Goal: Information Seeking & Learning: Check status

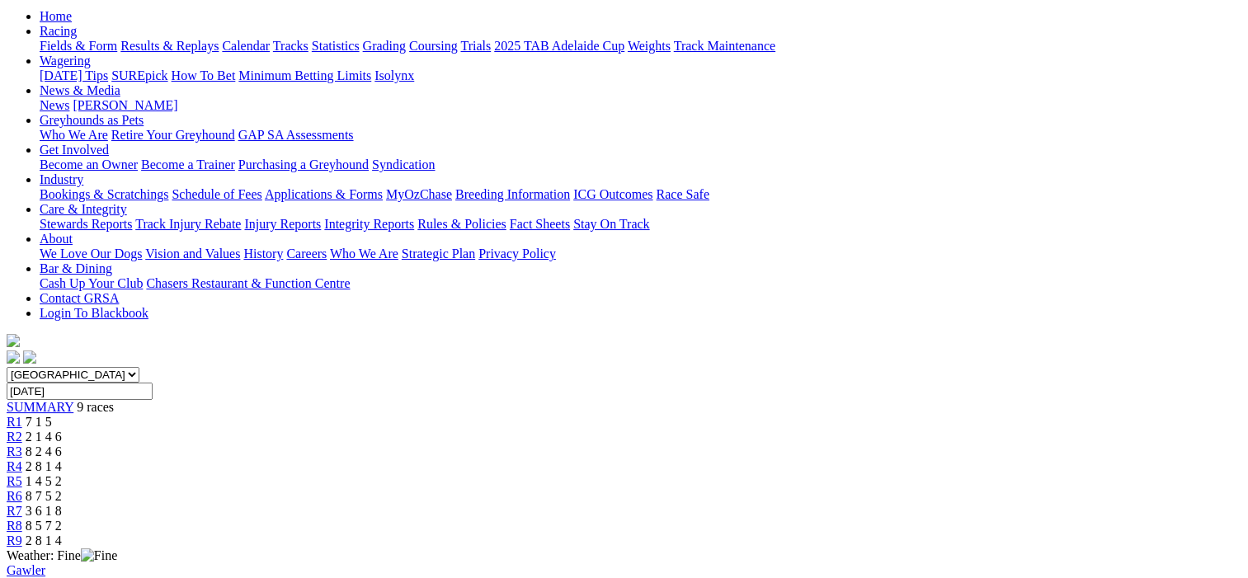
scroll to position [165, 0]
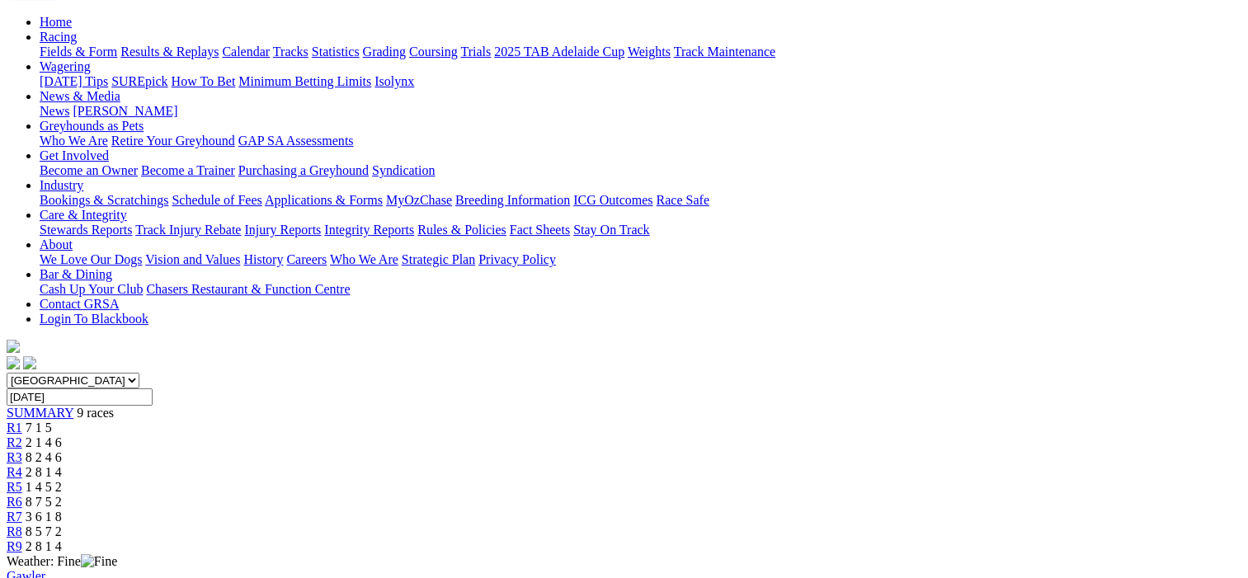
click at [22, 421] on span "R1" at bounding box center [15, 428] width 16 height 14
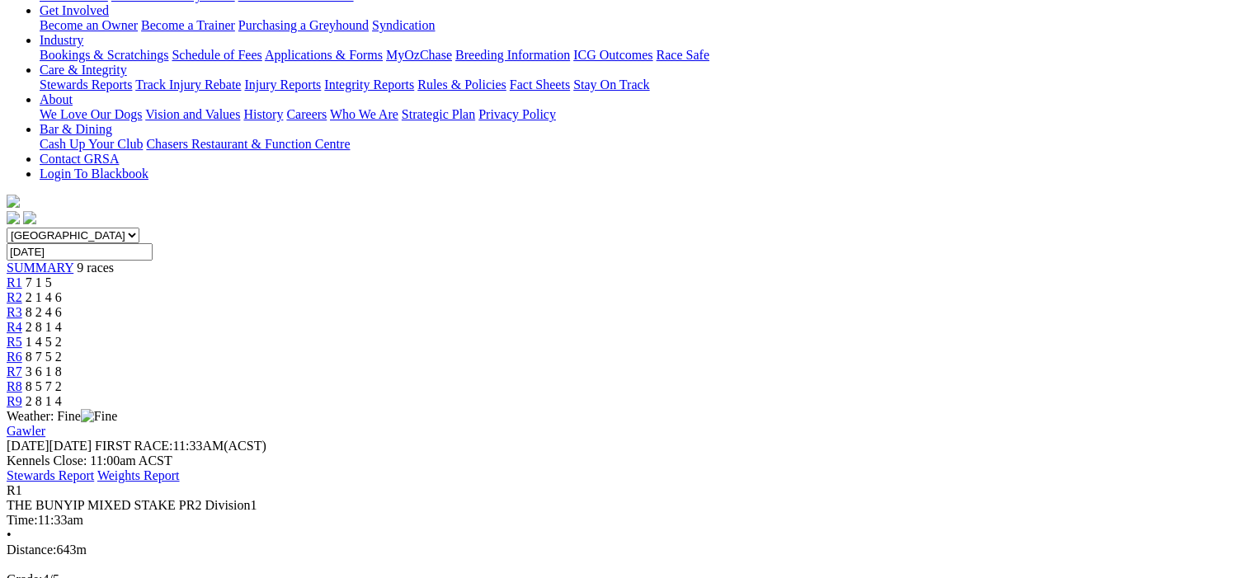
scroll to position [165, 0]
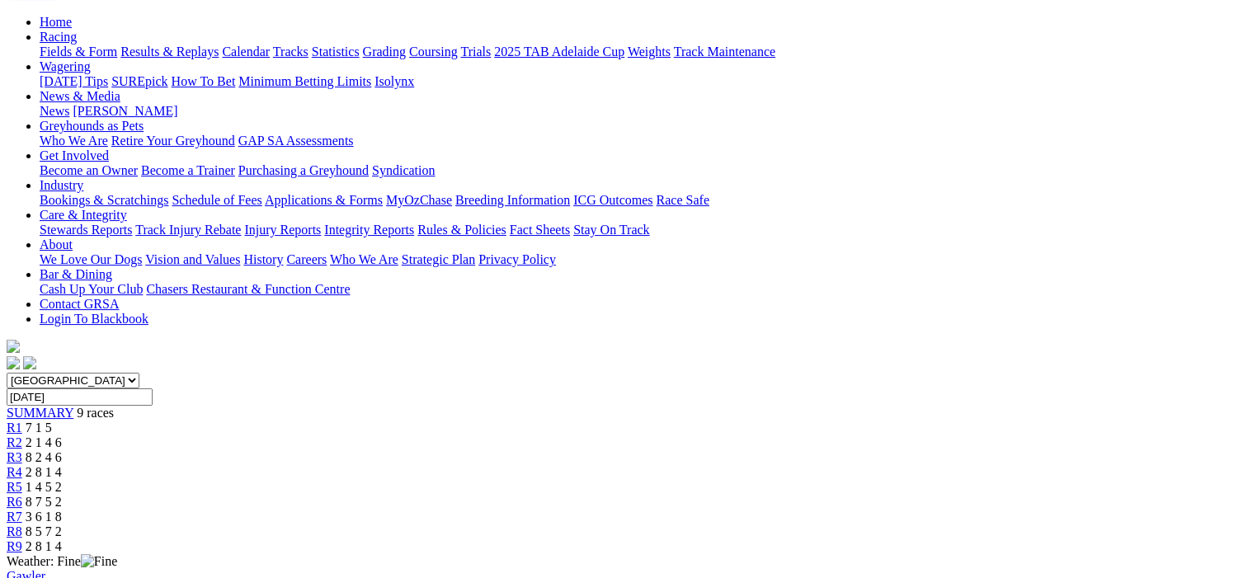
click at [22, 450] on span "R3" at bounding box center [15, 457] width 16 height 14
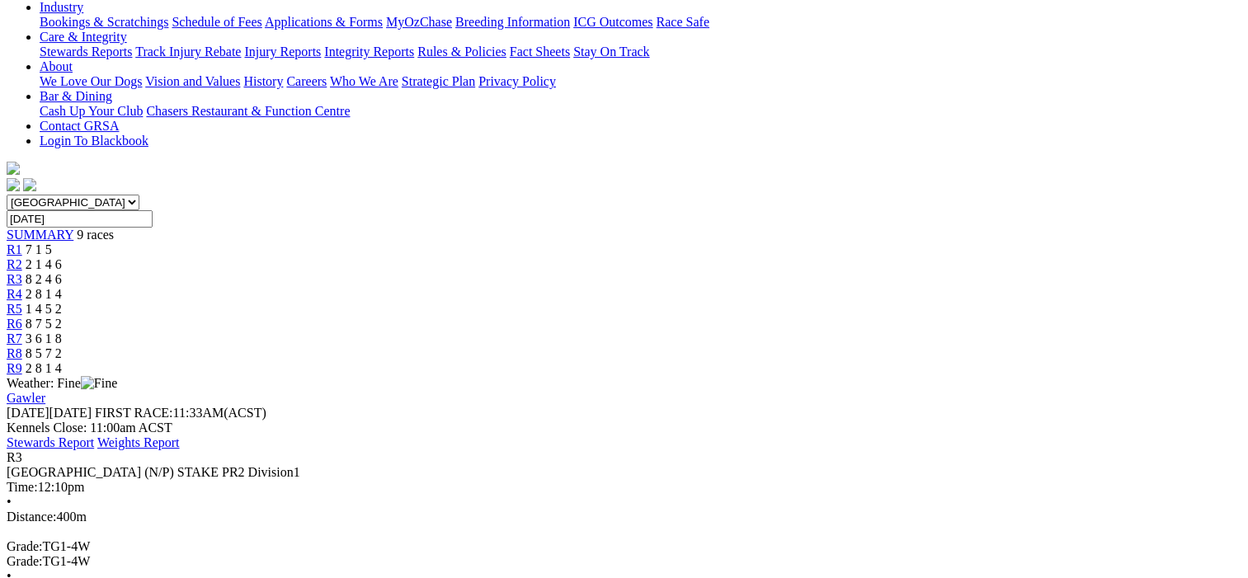
scroll to position [165, 0]
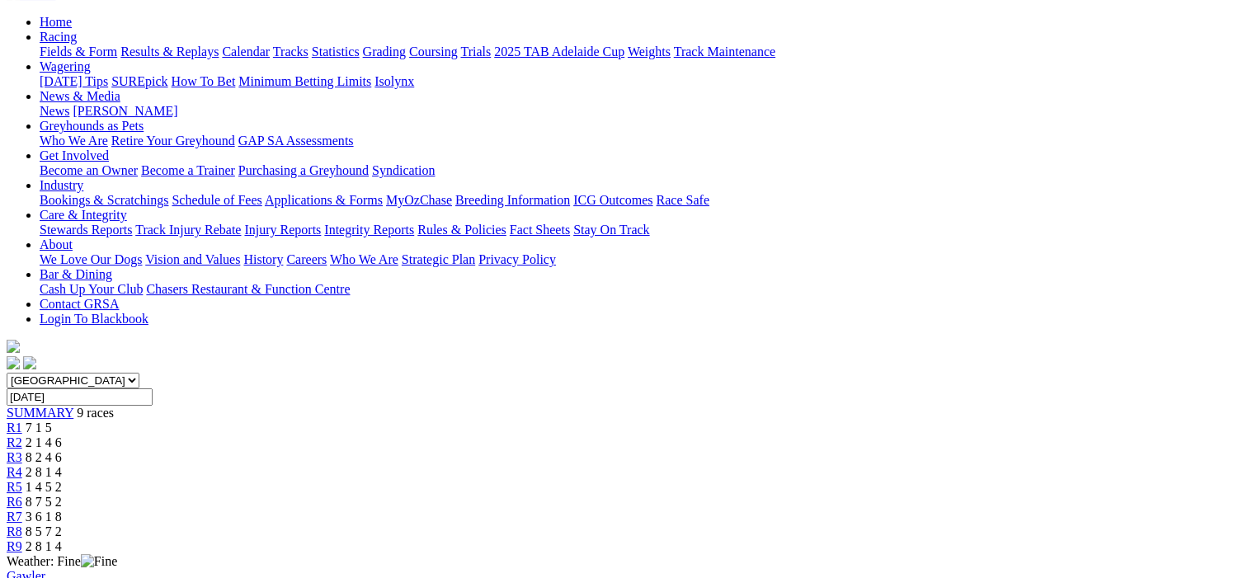
click at [22, 465] on span "R4" at bounding box center [15, 472] width 16 height 14
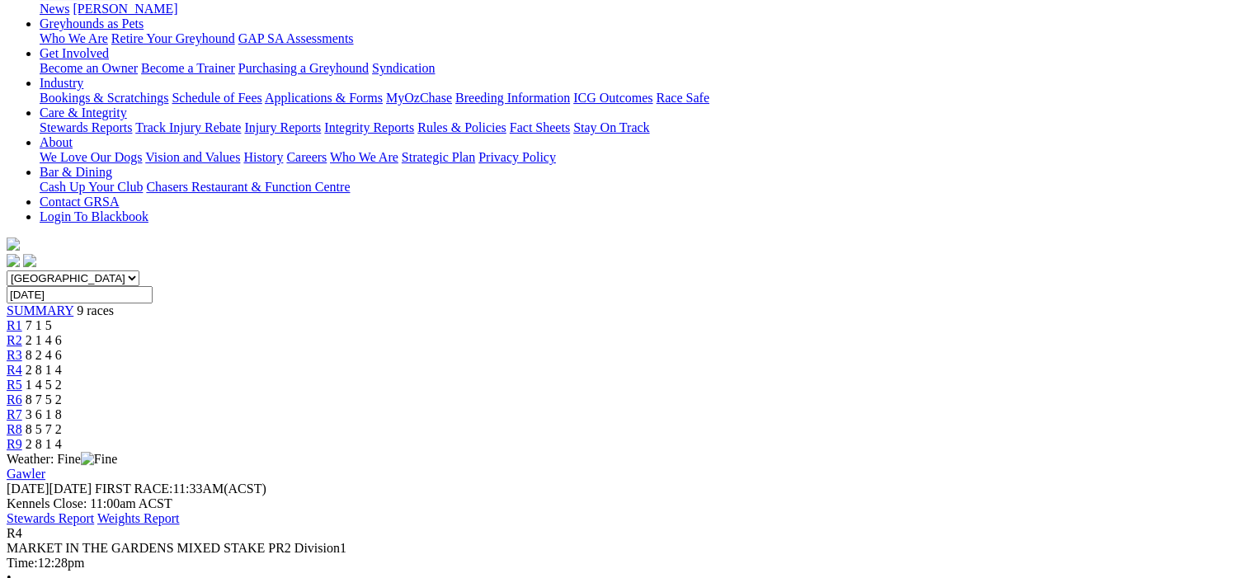
scroll to position [165, 0]
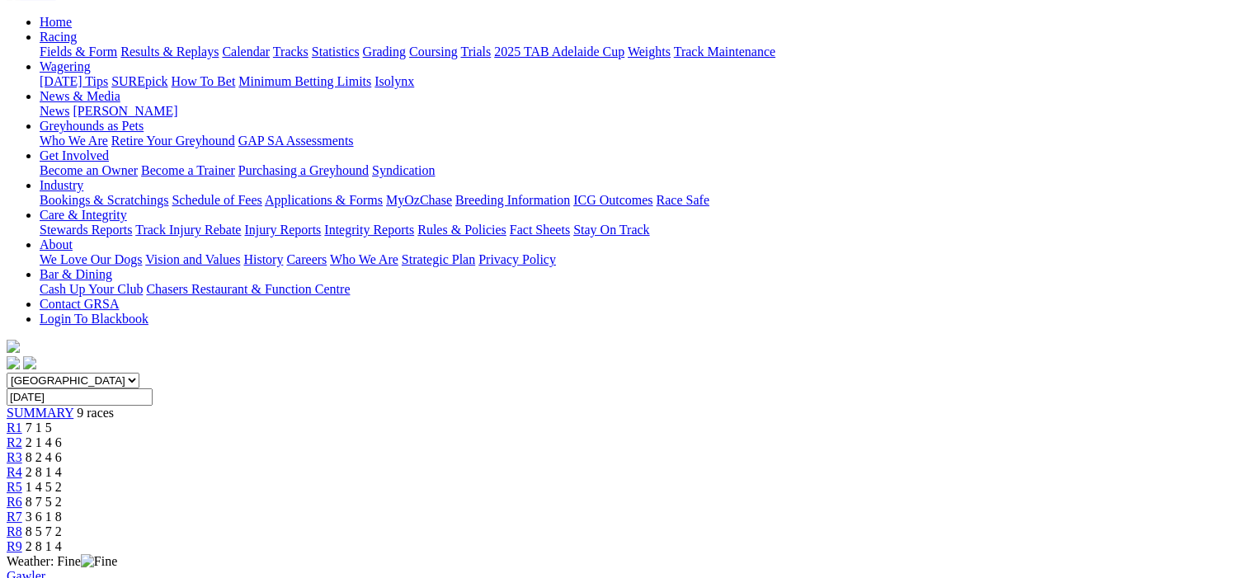
click at [22, 480] on span "R5" at bounding box center [15, 487] width 16 height 14
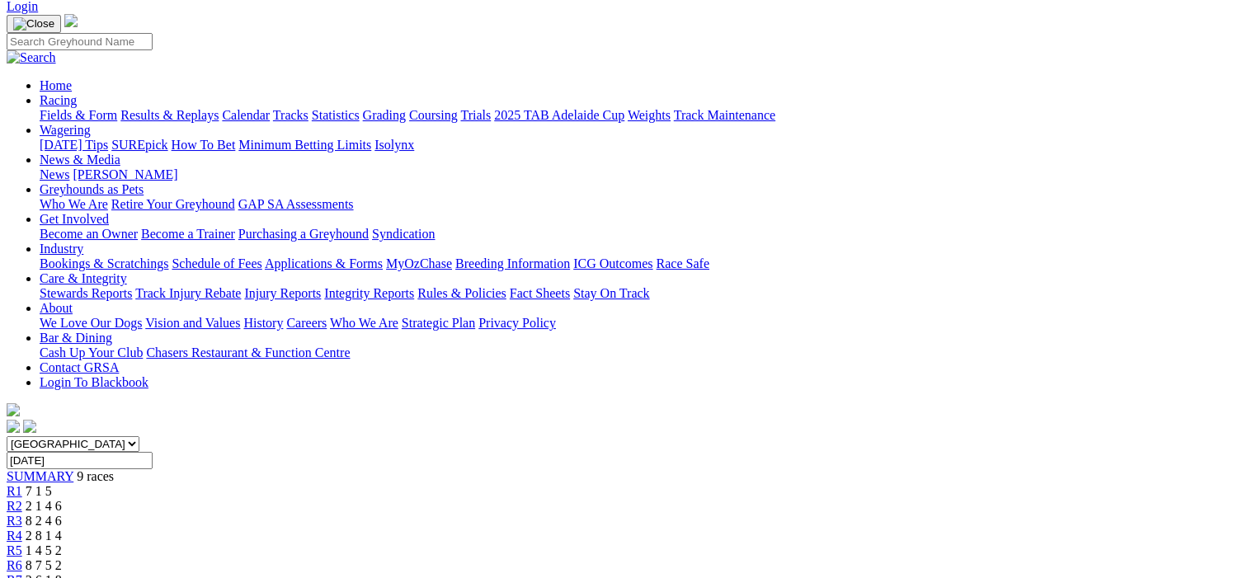
scroll to position [412, 0]
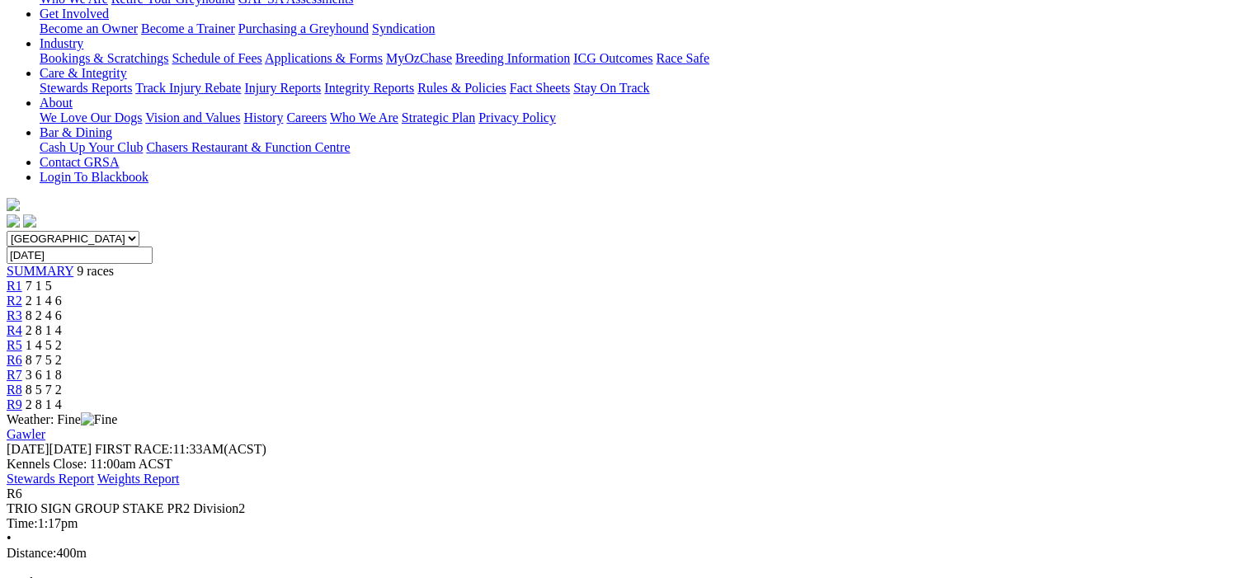
scroll to position [165, 0]
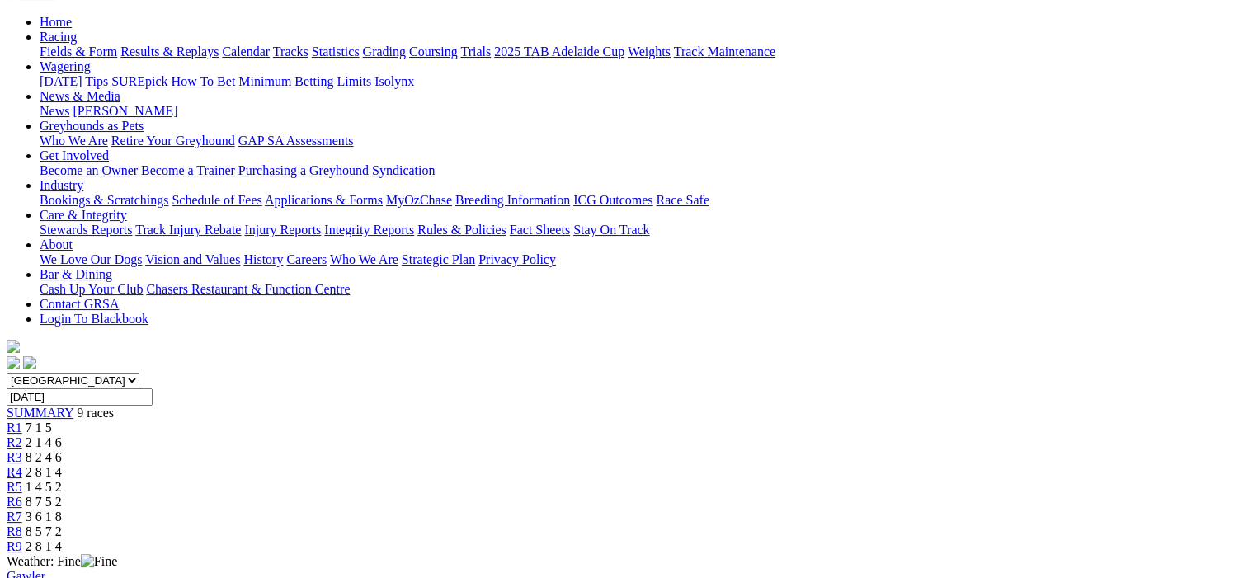
click at [22, 510] on span "R7" at bounding box center [15, 517] width 16 height 14
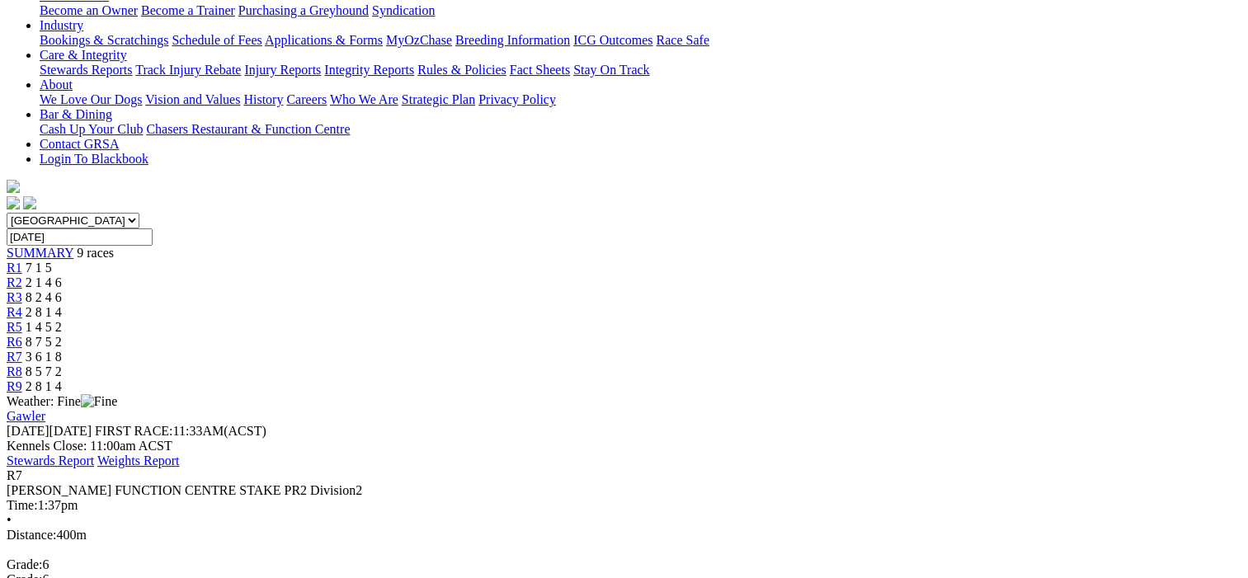
scroll to position [82, 0]
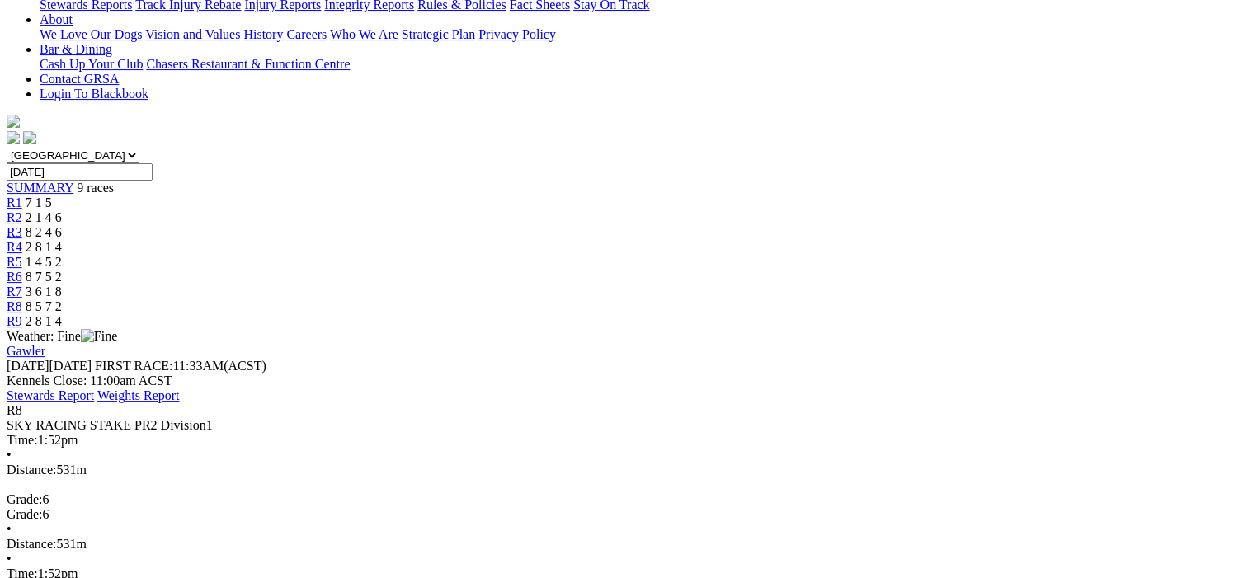
scroll to position [82, 0]
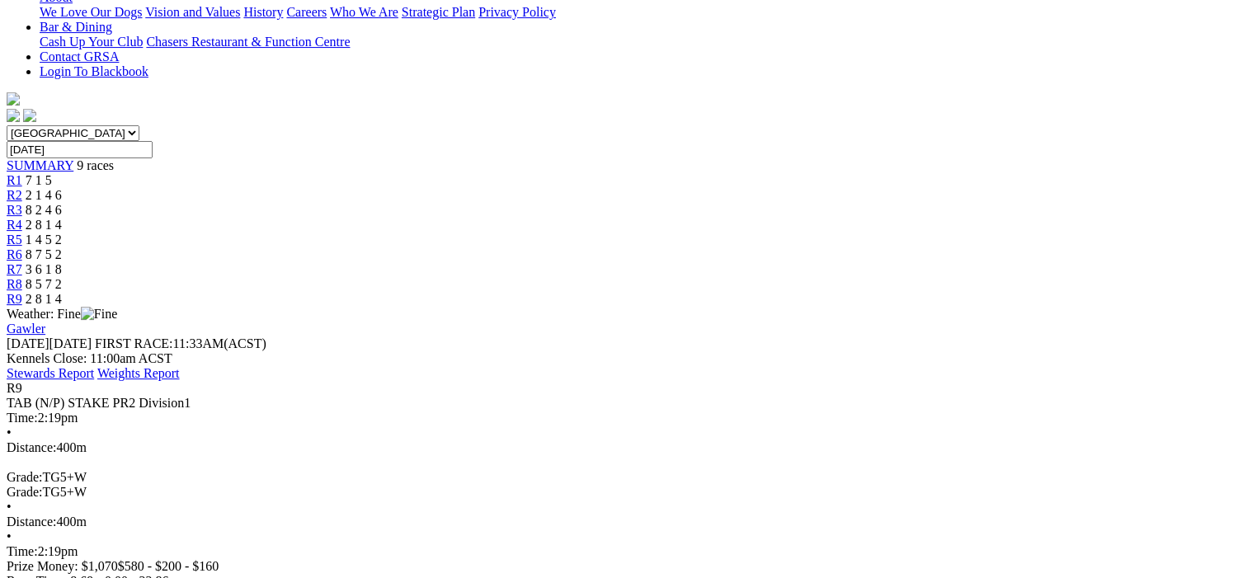
scroll to position [165, 0]
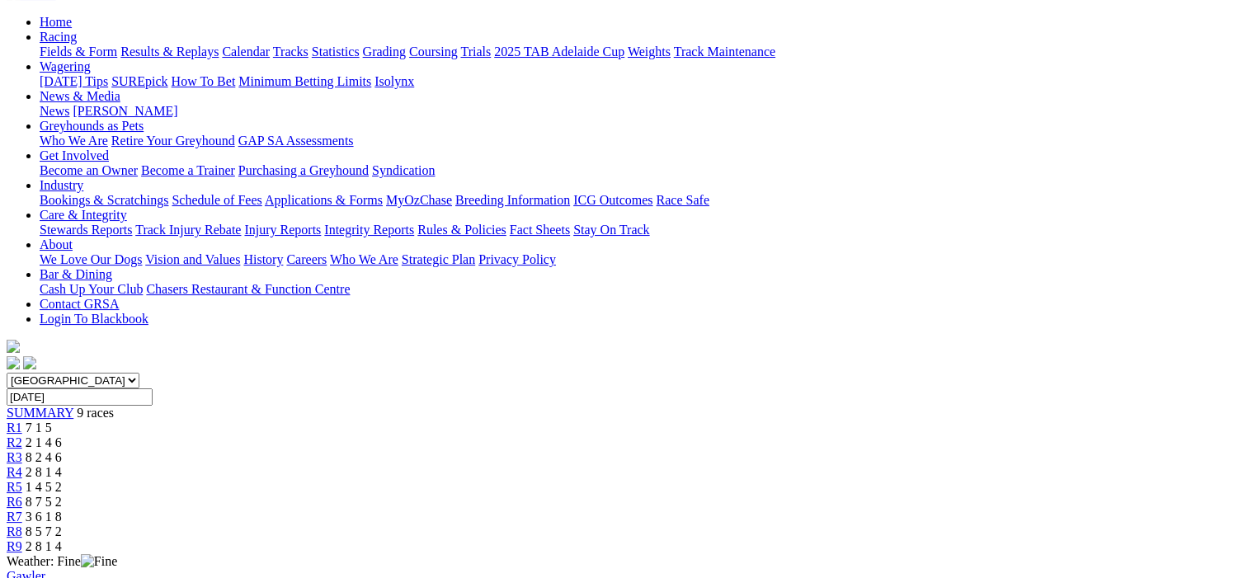
click at [22, 495] on span "R6" at bounding box center [15, 502] width 16 height 14
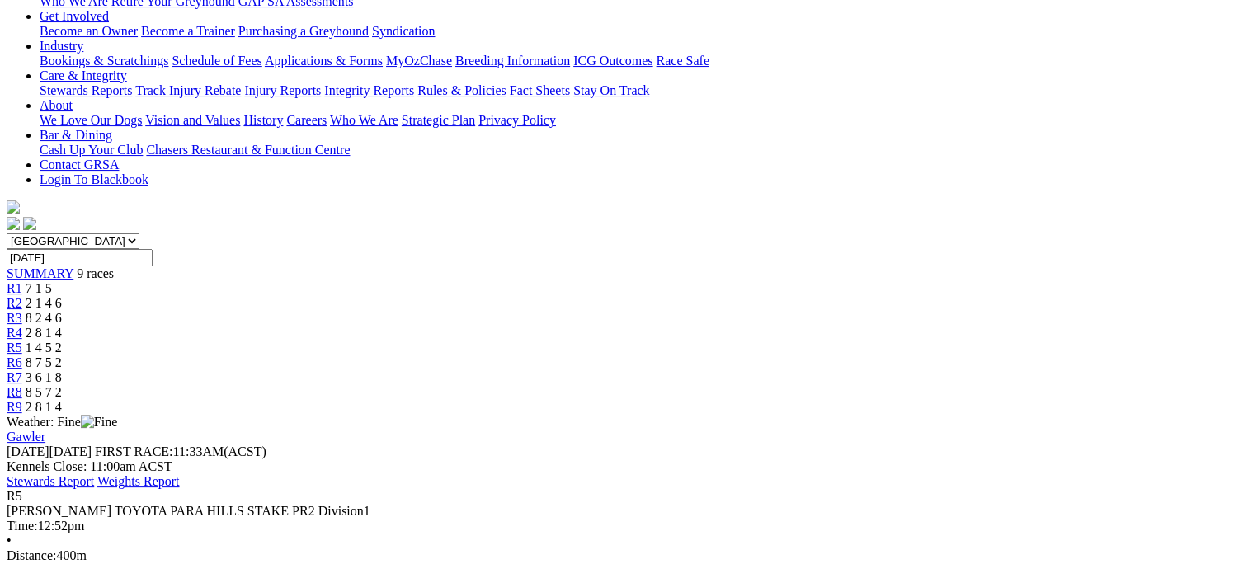
scroll to position [330, 0]
